Goal: Transaction & Acquisition: Subscribe to service/newsletter

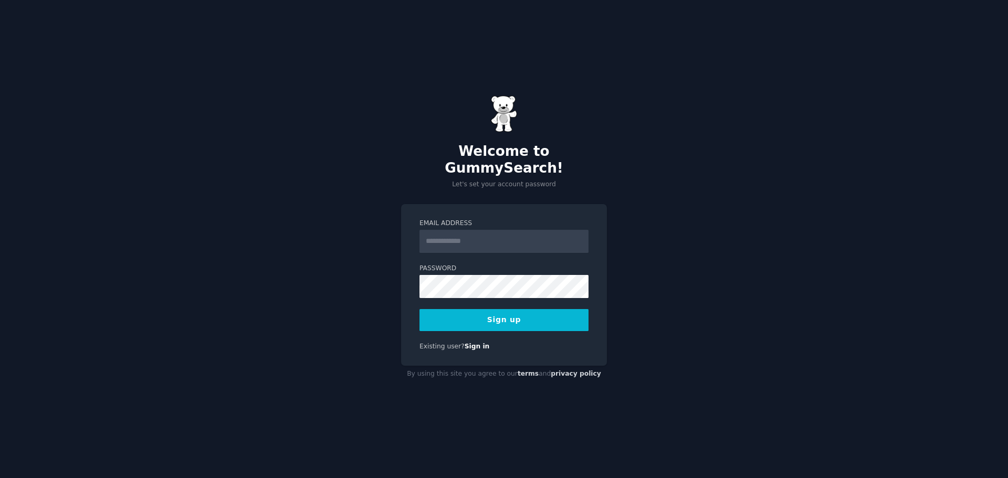
click at [530, 233] on input "Email Address" at bounding box center [503, 241] width 169 height 23
type input "**********"
click at [528, 313] on button "Sign up" at bounding box center [503, 320] width 169 height 22
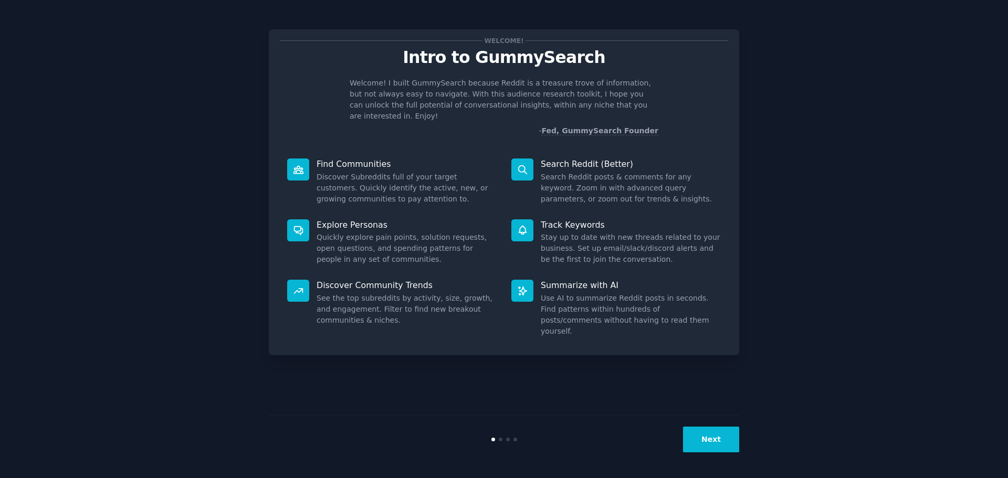
click at [695, 425] on div "Next" at bounding box center [504, 439] width 470 height 48
click at [697, 436] on button "Next" at bounding box center [711, 440] width 56 height 26
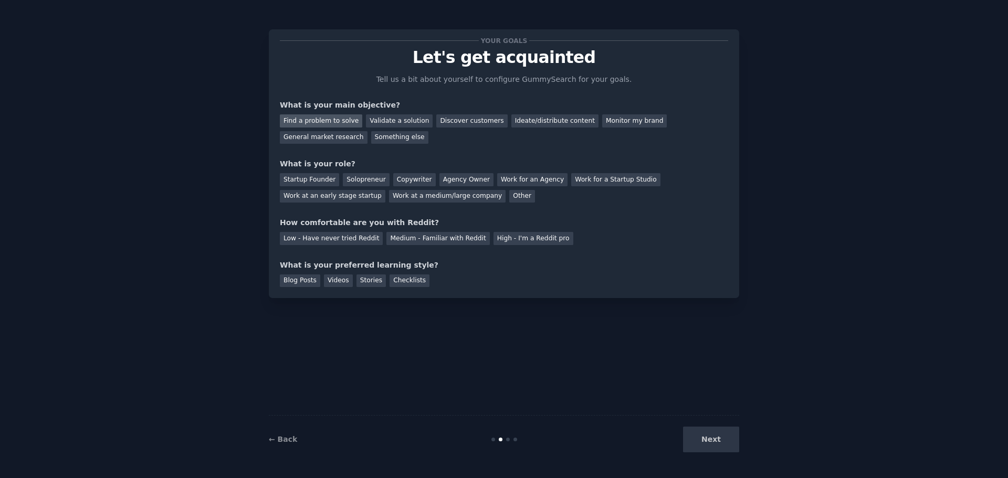
click at [327, 120] on div "Find a problem to solve" at bounding box center [321, 120] width 82 height 13
click at [457, 124] on div "Discover customers" at bounding box center [471, 120] width 71 height 13
drag, startPoint x: 345, startPoint y: 124, endPoint x: 351, endPoint y: 125, distance: 5.9
click at [345, 124] on div "Find a problem to solve" at bounding box center [321, 120] width 82 height 13
click at [367, 179] on div "Solopreneur" at bounding box center [366, 179] width 46 height 13
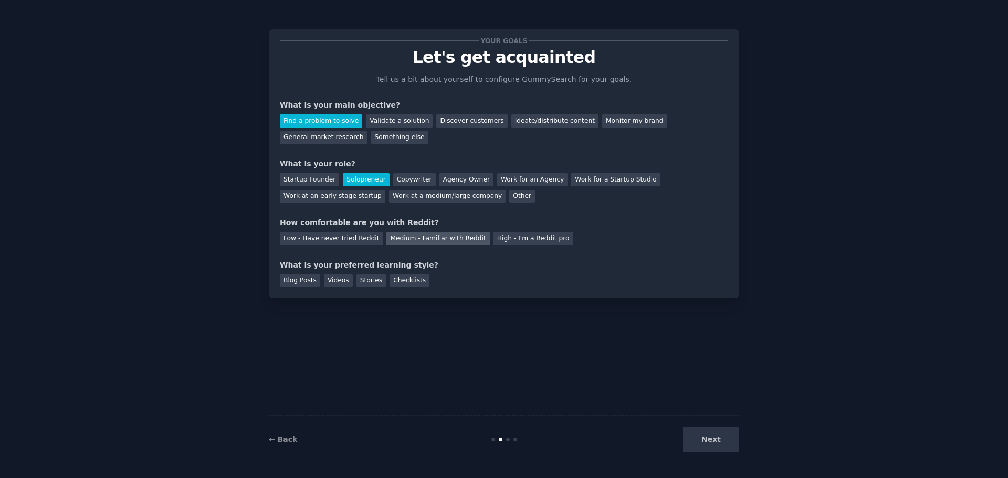
click at [450, 237] on div "Medium - Familiar with Reddit" at bounding box center [437, 238] width 103 height 13
click at [403, 279] on div "Checklists" at bounding box center [410, 281] width 40 height 13
click at [710, 443] on button "Next" at bounding box center [711, 440] width 56 height 26
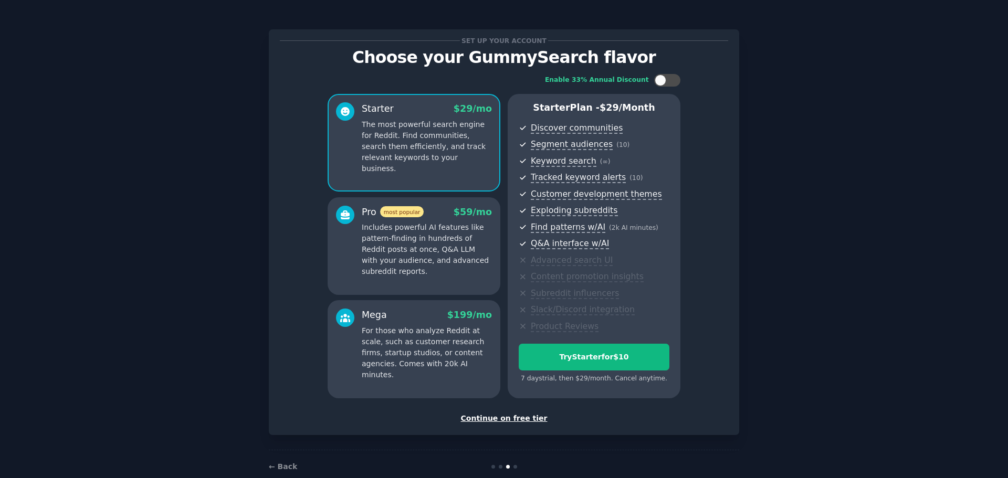
click at [523, 420] on div "Continue on free tier" at bounding box center [504, 418] width 448 height 11
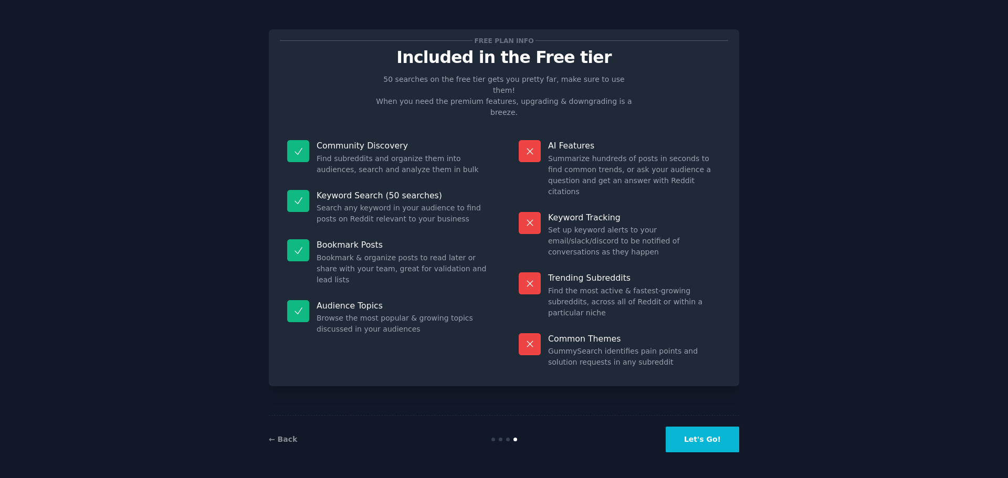
click at [705, 434] on button "Let's Go!" at bounding box center [702, 440] width 73 height 26
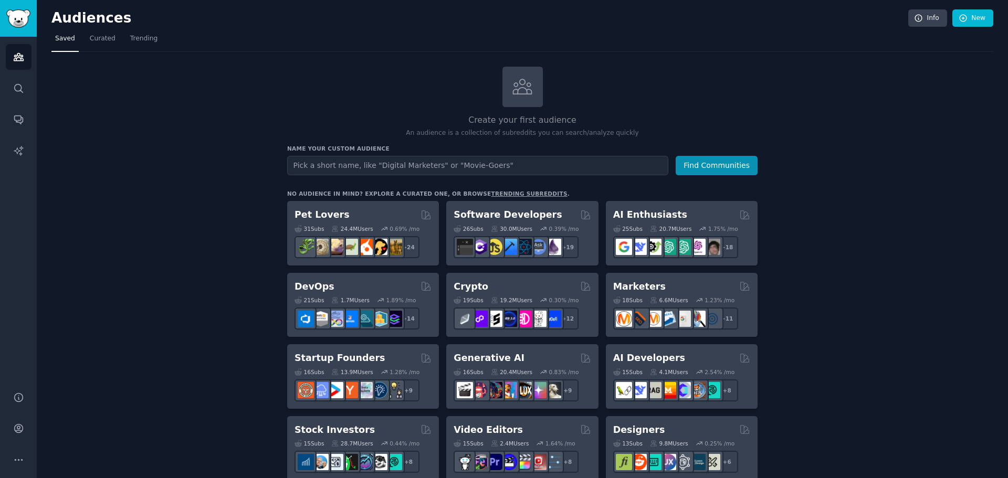
scroll to position [157, 0]
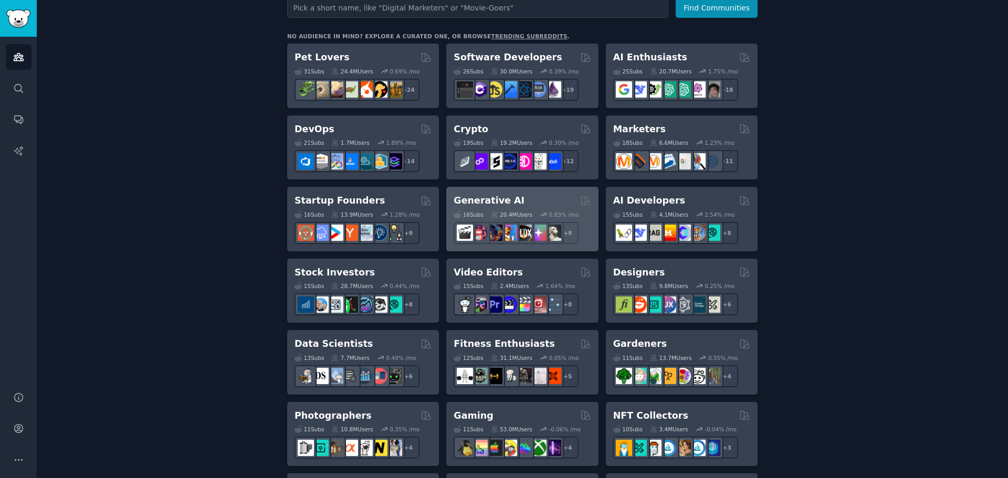
click at [492, 202] on h2 "Generative AI" at bounding box center [489, 200] width 71 height 13
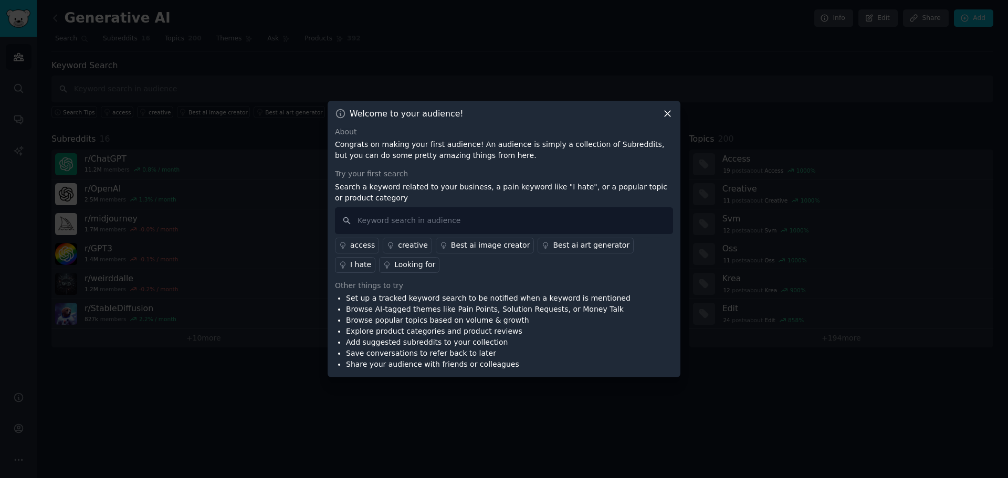
click at [668, 115] on icon at bounding box center [667, 113] width 11 height 11
click at [668, 114] on icon at bounding box center [668, 114] width 6 height 6
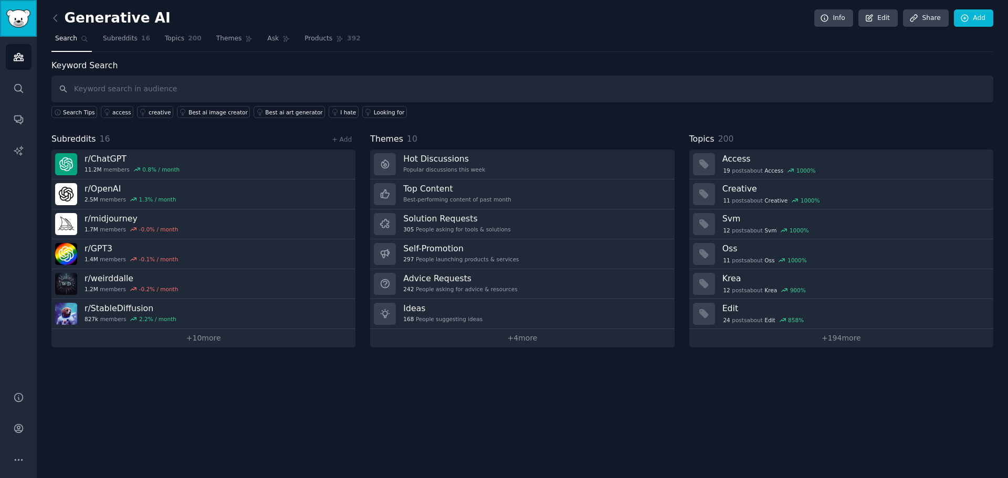
click at [14, 15] on img "Sidebar" at bounding box center [18, 18] width 24 height 18
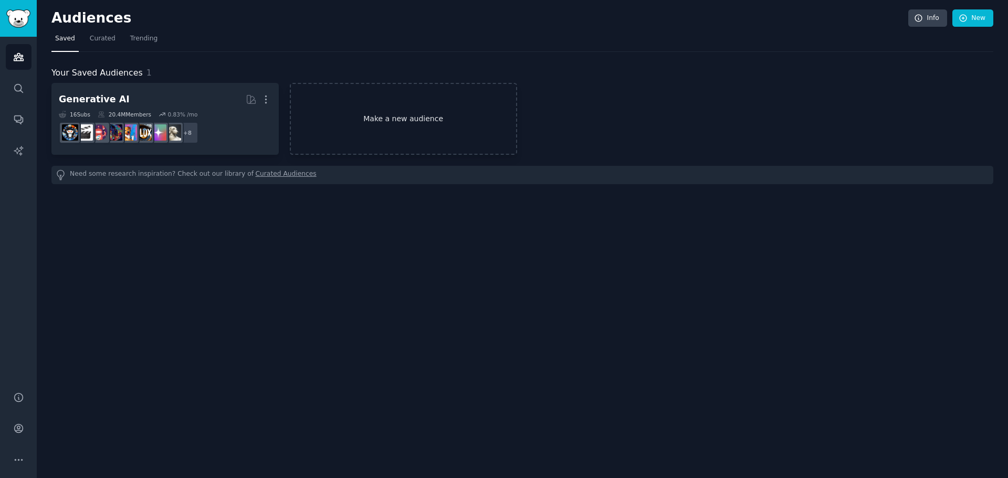
click at [416, 127] on link "Make a new audience" at bounding box center [403, 119] width 227 height 72
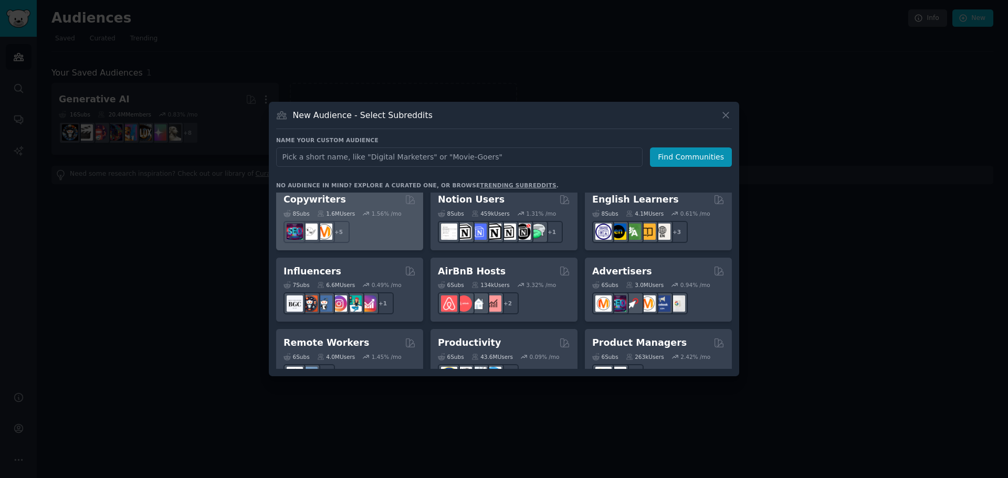
scroll to position [682, 0]
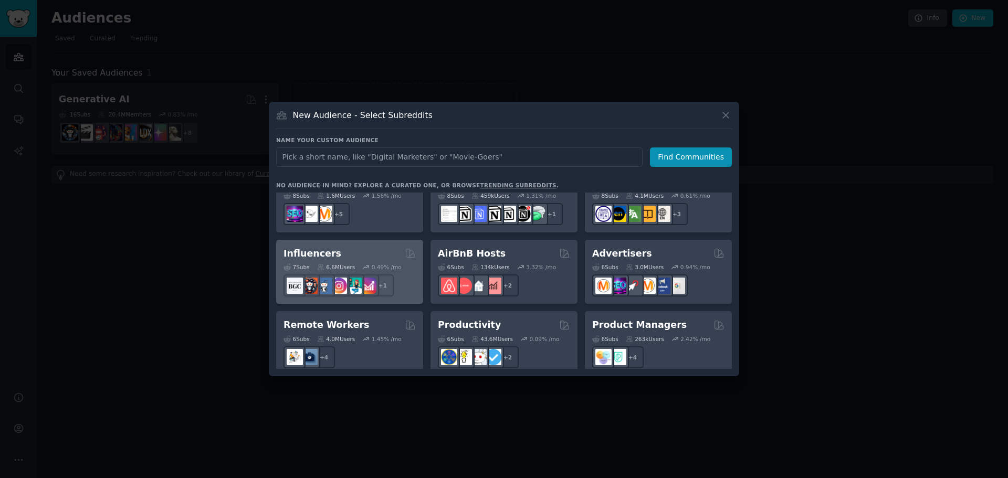
click at [376, 247] on div "Influencers" at bounding box center [349, 253] width 132 height 13
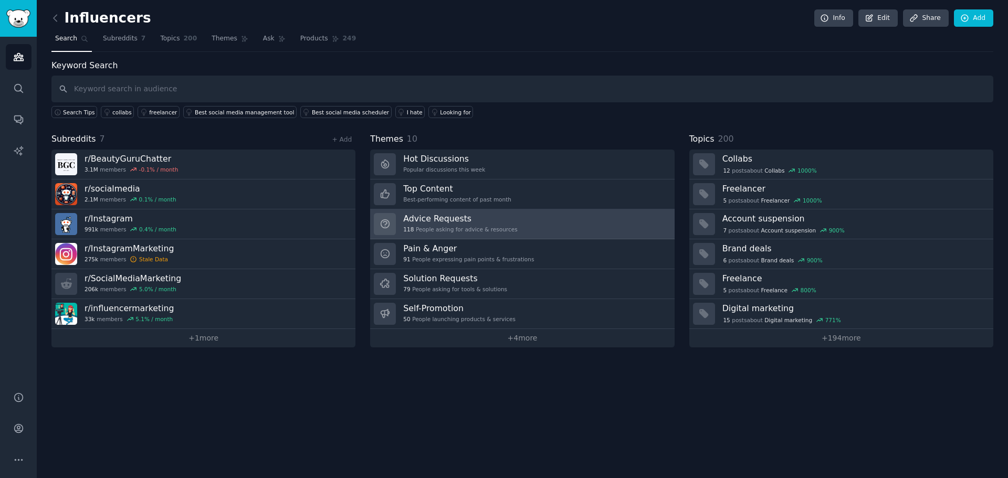
click at [562, 230] on link "Advice Requests 118 People asking for advice & resources" at bounding box center [522, 224] width 304 height 30
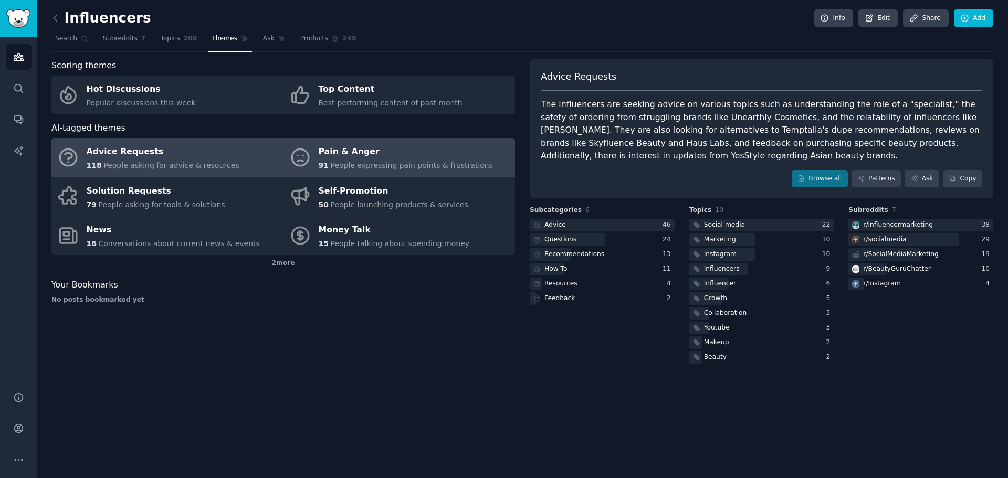
click at [439, 167] on span "People expressing pain points & frustrations" at bounding box center [411, 165] width 163 height 8
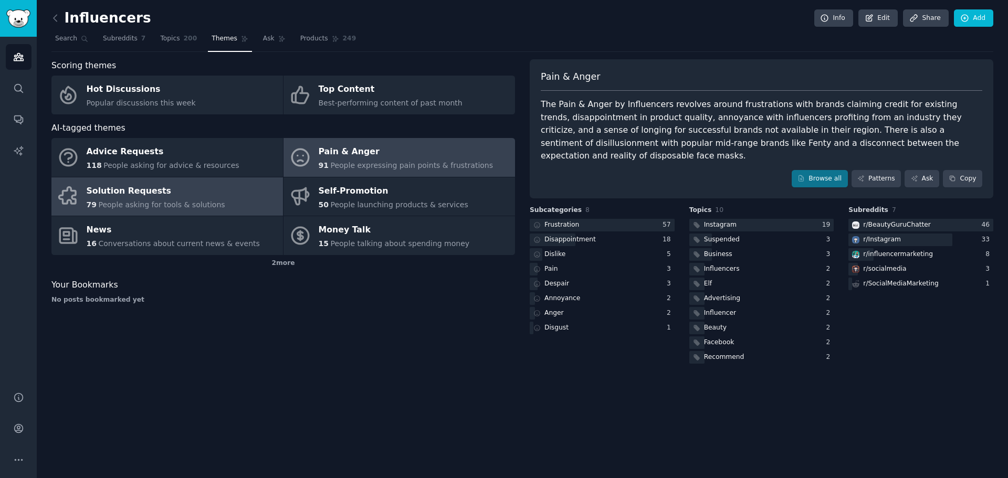
click at [210, 198] on link "Solution Requests 79 People asking for tools & solutions" at bounding box center [167, 196] width 232 height 39
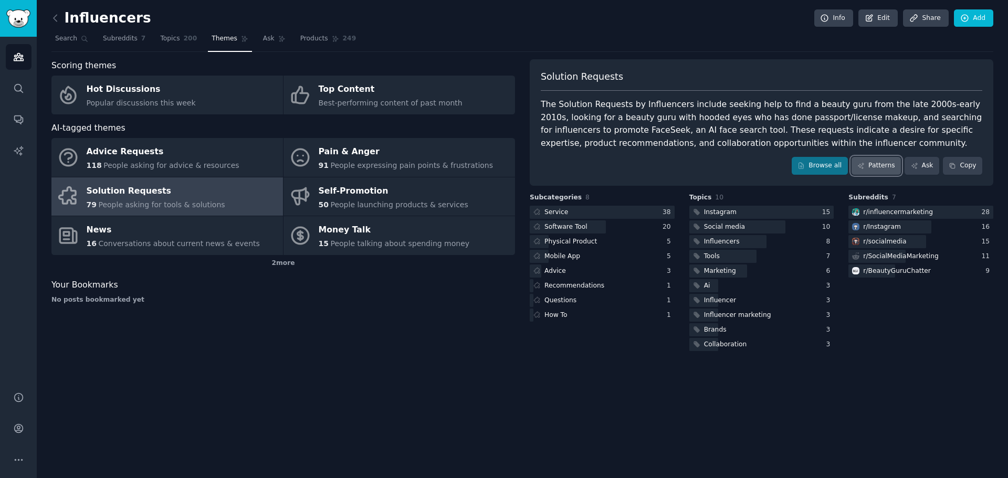
click at [899, 160] on link "Patterns" at bounding box center [875, 166] width 49 height 18
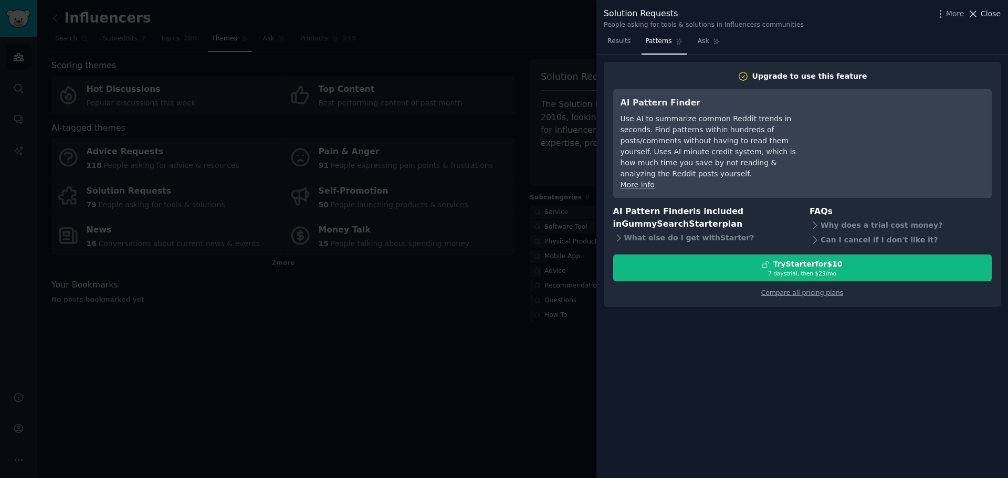
click at [996, 12] on span "Close" at bounding box center [991, 13] width 20 height 11
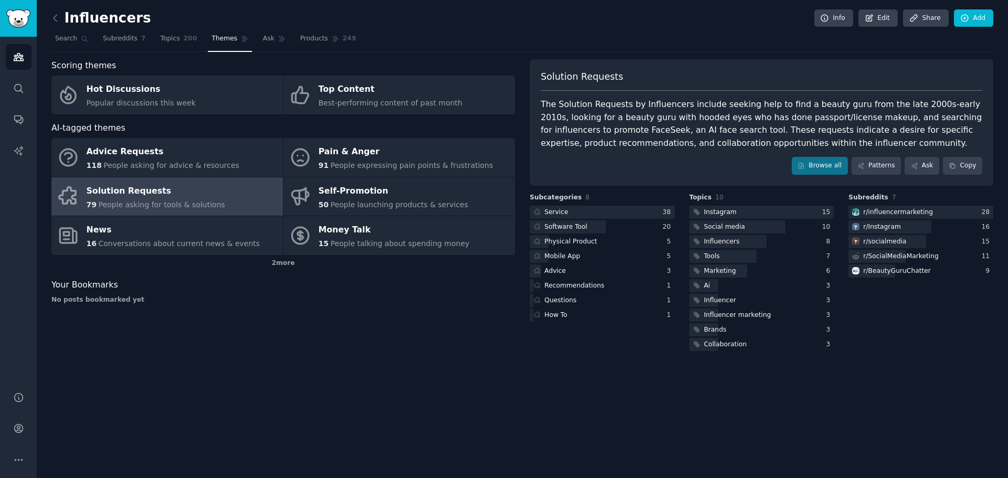
click at [384, 416] on div "Influencers Info Edit Share Add Search Subreddits 7 Topics 200 Themes Ask Produ…" at bounding box center [522, 239] width 971 height 478
click at [431, 364] on div "Influencers Info Edit Share Add Search Subreddits 7 Topics 200 Themes Ask Produ…" at bounding box center [522, 239] width 971 height 478
click at [525, 394] on div "Influencers Info Edit Share Add Search Subreddits 7 Topics 200 Themes Ask Produ…" at bounding box center [522, 239] width 971 height 478
